Goal: Task Accomplishment & Management: Complete application form

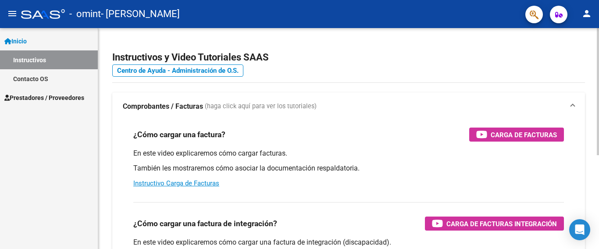
click at [503, 127] on div "¿Cómo cargar una factura? Carga de Facturas En este video explicaremos cómo car…" at bounding box center [348, 158] width 451 height 75
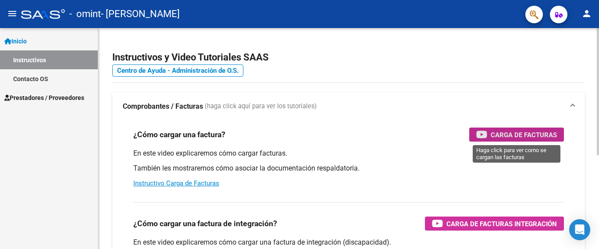
click at [500, 134] on span "Carga de Facturas" at bounding box center [523, 134] width 66 height 11
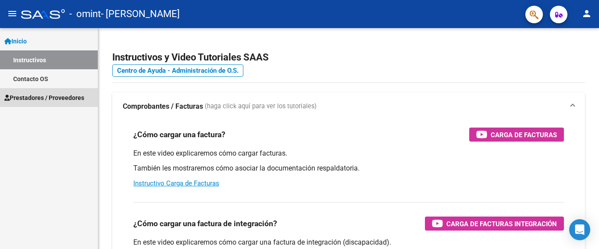
click at [39, 96] on span "Prestadores / Proveedores" at bounding box center [44, 98] width 80 height 10
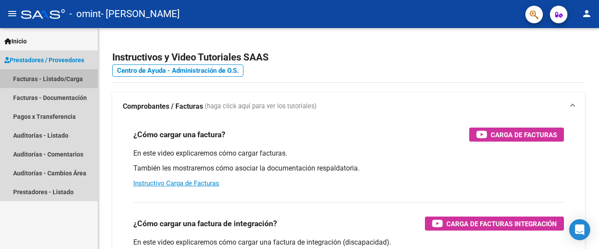
click at [53, 75] on link "Facturas - Listado/Carga" at bounding box center [49, 78] width 98 height 19
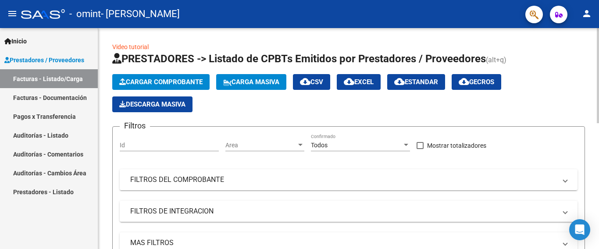
click at [176, 78] on button "Cargar Comprobante" at bounding box center [160, 82] width 97 height 16
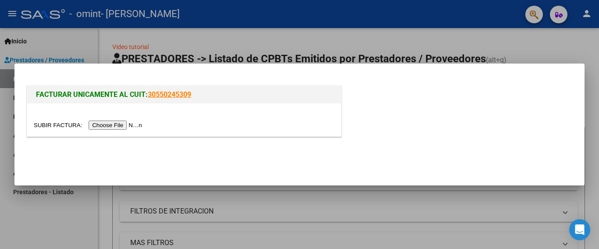
click at [117, 125] on input "file" at bounding box center [89, 125] width 111 height 9
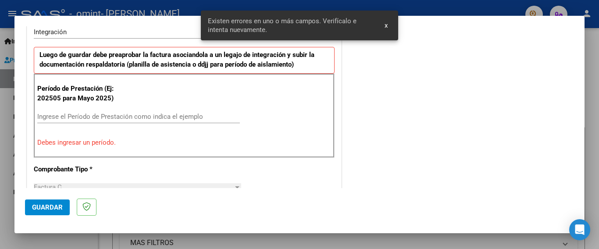
scroll to position [224, 0]
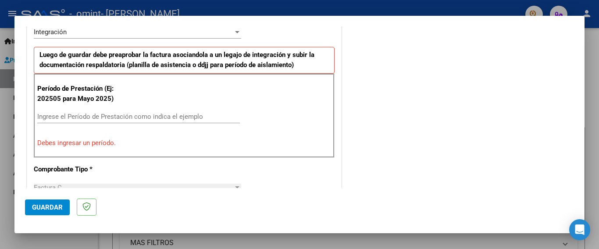
click at [106, 118] on input "Ingrese el Período de Prestación como indica el ejemplo" at bounding box center [138, 117] width 202 height 8
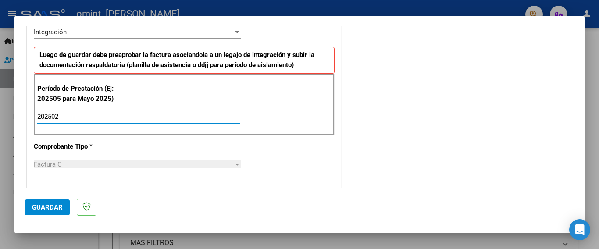
type input "202502"
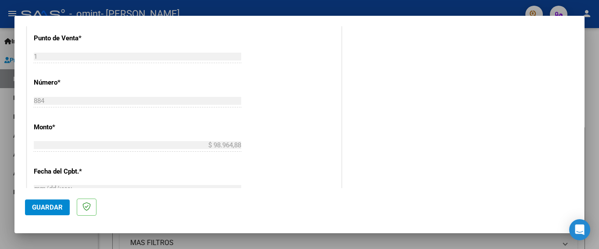
scroll to position [599, 0]
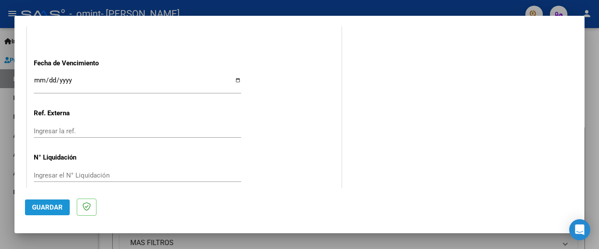
click at [52, 206] on span "Guardar" at bounding box center [47, 207] width 31 height 8
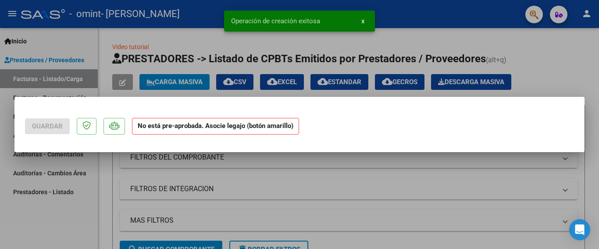
scroll to position [0, 0]
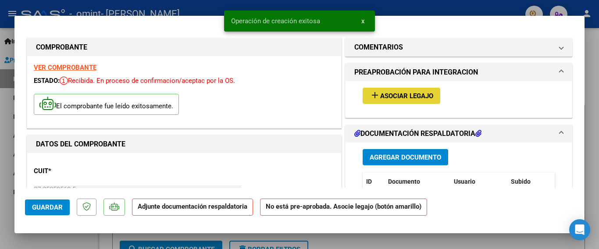
click at [416, 97] on span "Asociar Legajo" at bounding box center [406, 96] width 53 height 8
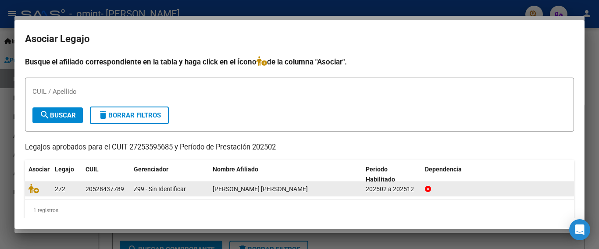
click at [95, 188] on div "20528437789" at bounding box center [104, 189] width 39 height 10
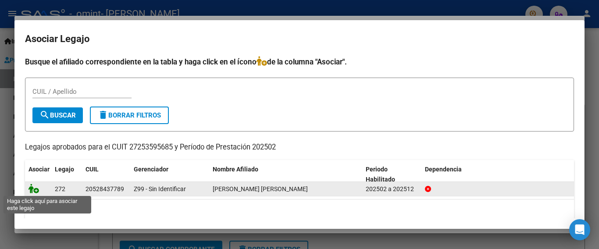
click at [35, 191] on icon at bounding box center [33, 189] width 11 height 10
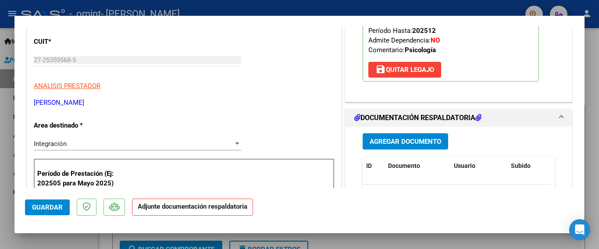
scroll to position [141, 0]
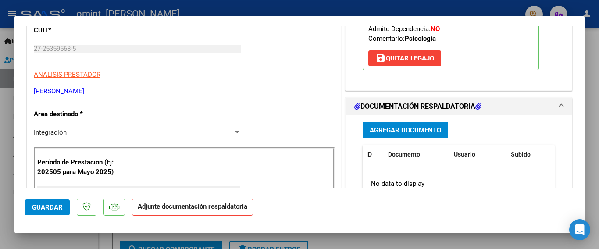
click at [396, 131] on span "Agregar Documento" at bounding box center [404, 130] width 71 height 8
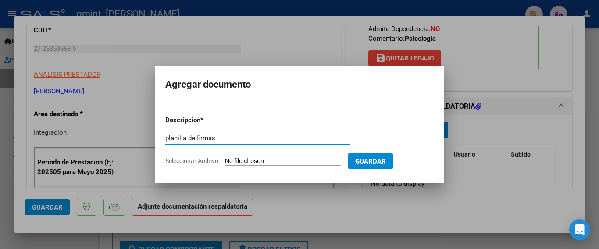
type input "planilla de firmas"
click at [215, 159] on span "Seleccionar Archivo" at bounding box center [191, 160] width 53 height 7
click at [225, 159] on input "Seleccionar Archivo" at bounding box center [283, 161] width 116 height 8
type input "C:\fakepath\eitan septiembre.pdf"
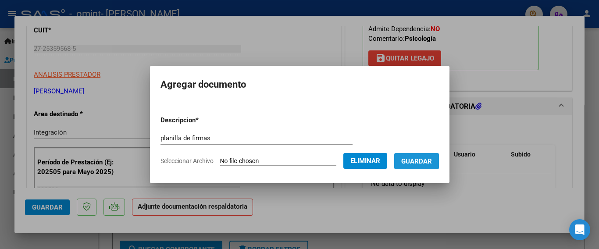
click at [415, 158] on span "Guardar" at bounding box center [416, 161] width 31 height 8
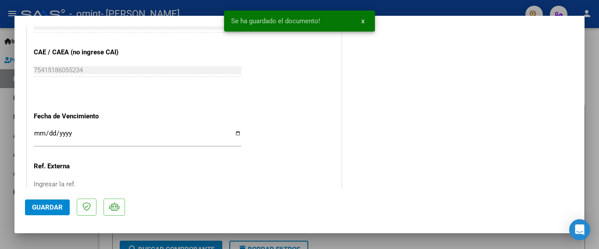
scroll to position [612, 0]
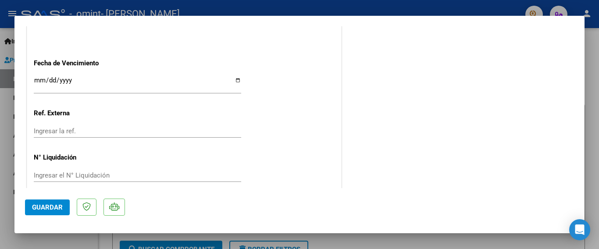
click at [56, 206] on span "Guardar" at bounding box center [47, 207] width 31 height 8
